Goal: Use online tool/utility: Utilize a website feature to perform a specific function

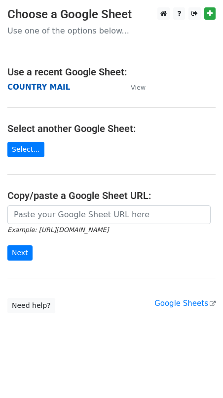
click at [48, 89] on strong "COUNTRY MAIL" at bounding box center [38, 87] width 63 height 9
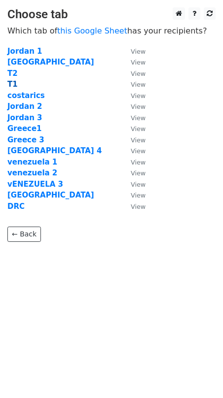
click at [15, 85] on strong "T1" at bounding box center [12, 84] width 10 height 9
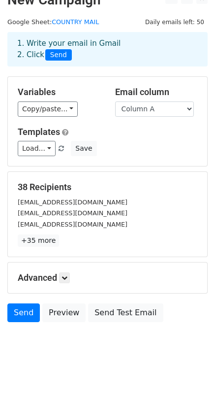
scroll to position [24, 0]
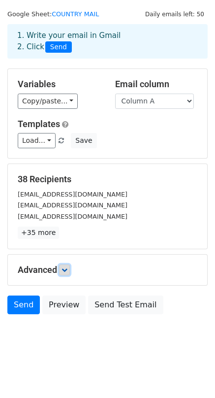
click at [61, 270] on link at bounding box center [64, 270] width 11 height 11
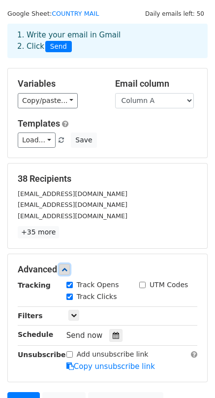
scroll to position [120, 0]
